Goal: Task Accomplishment & Management: Manage account settings

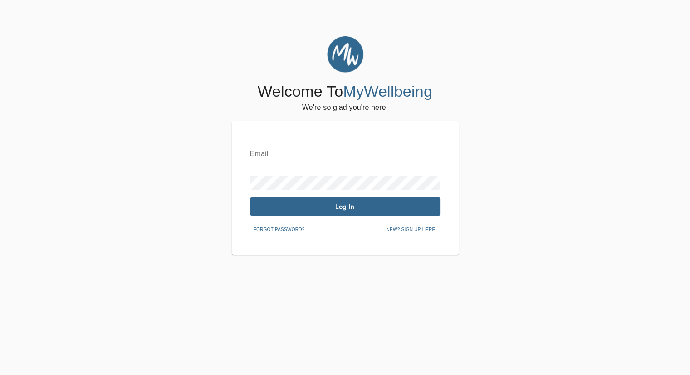
click at [342, 150] on input "text" at bounding box center [345, 154] width 191 height 15
type input "[PERSON_NAME][EMAIL_ADDRESS][DOMAIN_NAME]"
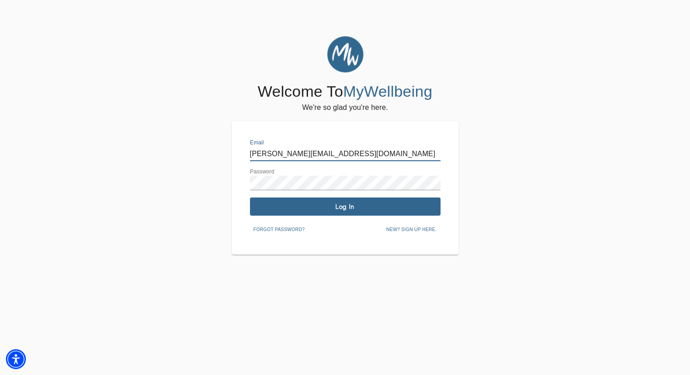
click at [401, 207] on span "Log In" at bounding box center [345, 206] width 183 height 9
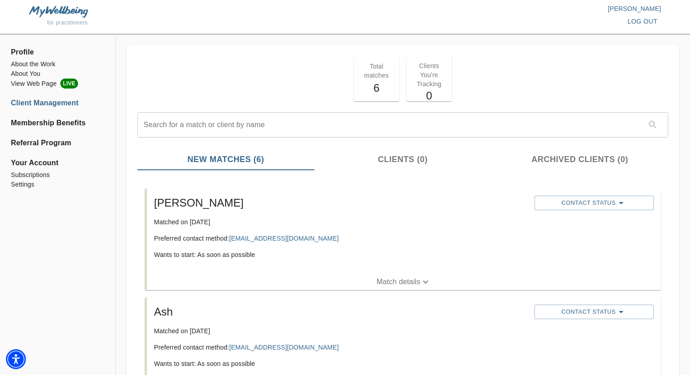
click at [37, 175] on li "Subscriptions" at bounding box center [57, 175] width 93 height 10
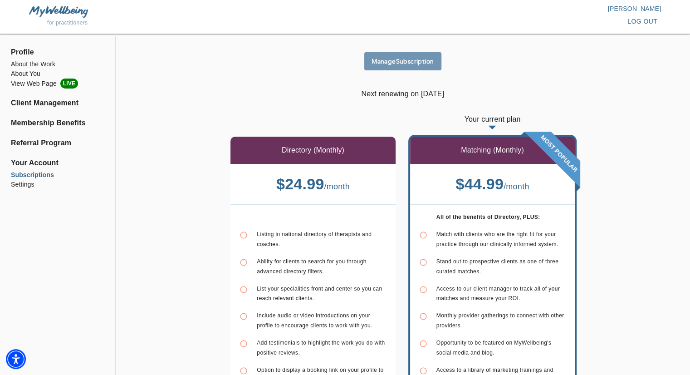
click at [382, 62] on span "Manage Subscription" at bounding box center [403, 61] width 70 height 9
click at [37, 175] on li "Subscriptions" at bounding box center [57, 175] width 93 height 10
click at [39, 173] on li "Subscriptions" at bounding box center [57, 175] width 93 height 10
click at [393, 65] on span "Manage Subscription" at bounding box center [403, 61] width 70 height 9
